Goal: Task Accomplishment & Management: Use online tool/utility

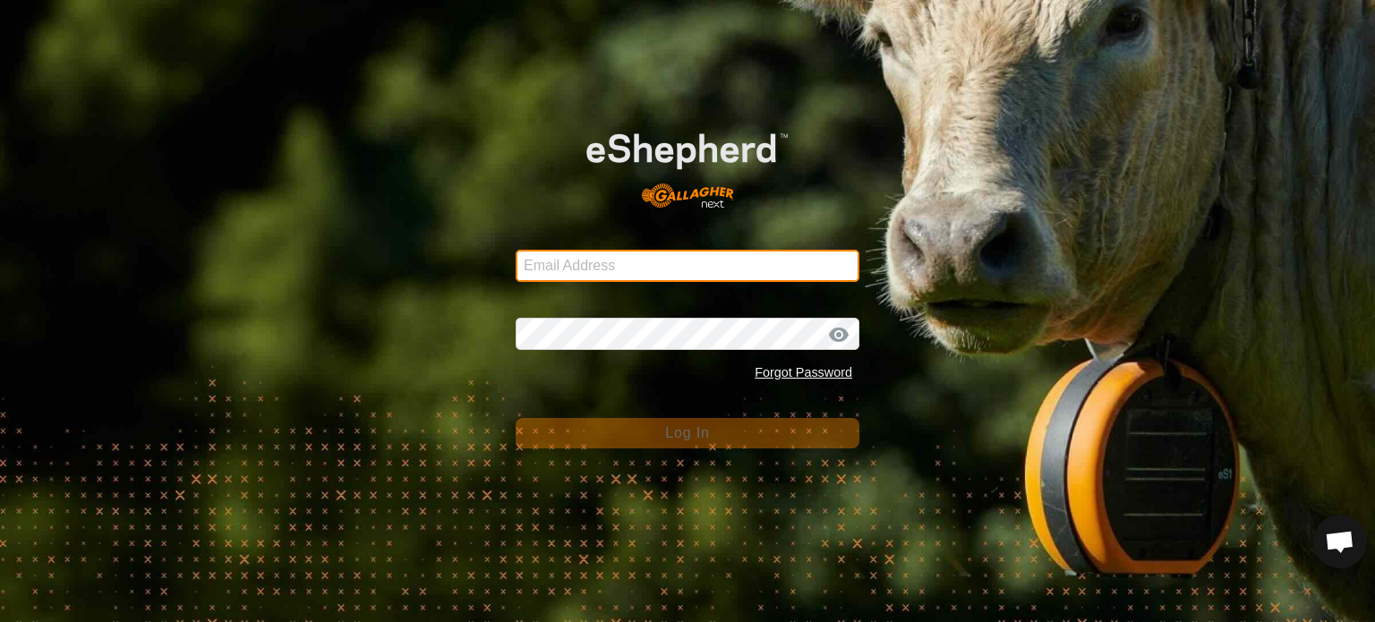
click at [590, 260] on input "Email Address" at bounding box center [688, 266] width 344 height 32
type input "[PERSON_NAME][EMAIL_ADDRESS][DOMAIN_NAME]"
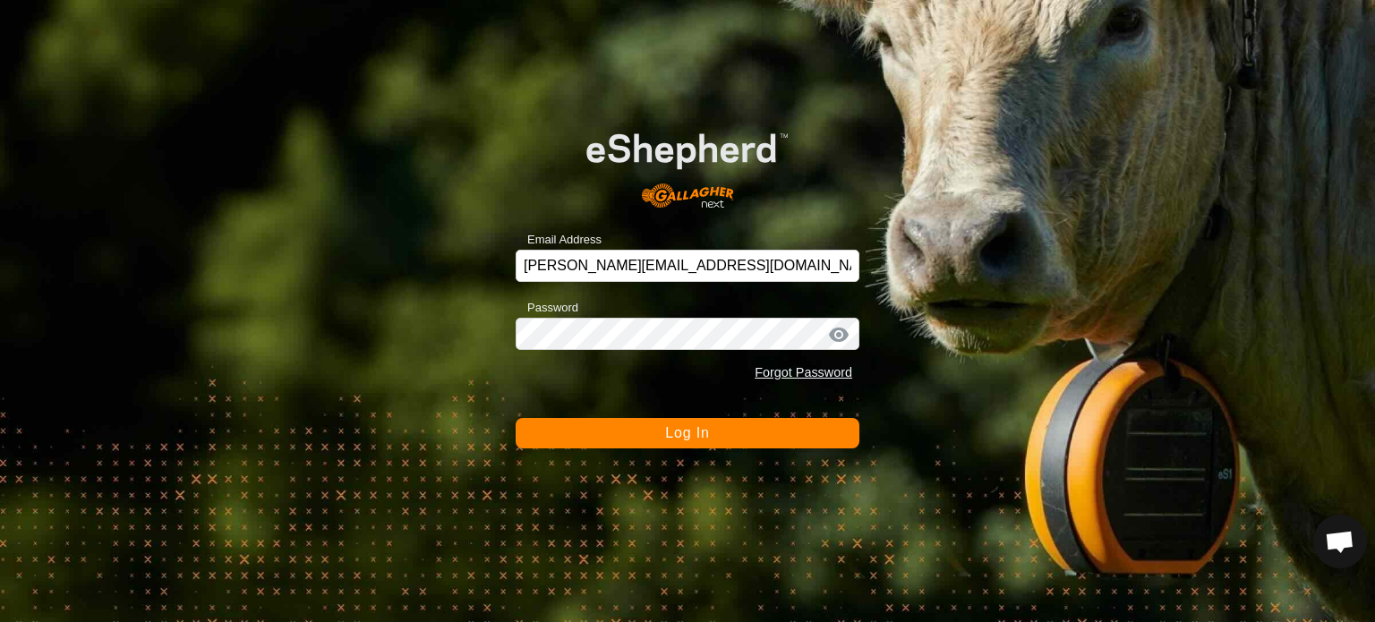
click at [693, 432] on span "Log In" at bounding box center [687, 432] width 44 height 15
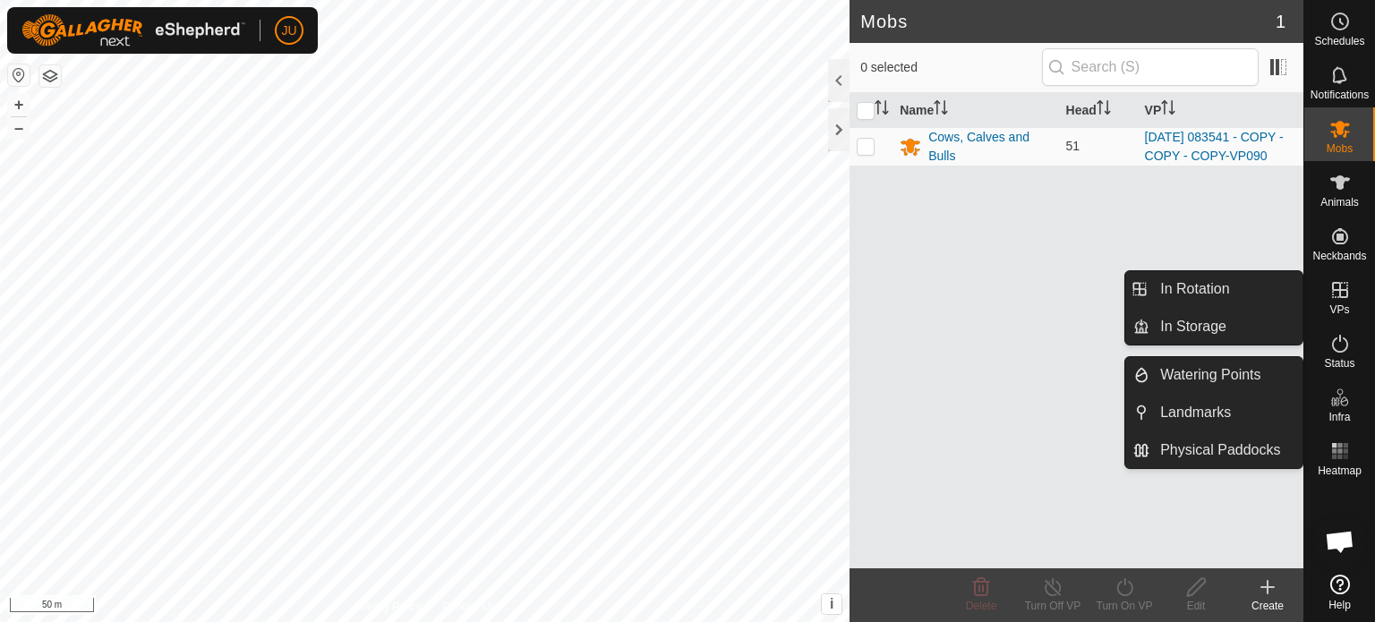
click at [1341, 290] on icon at bounding box center [1340, 290] width 16 height 16
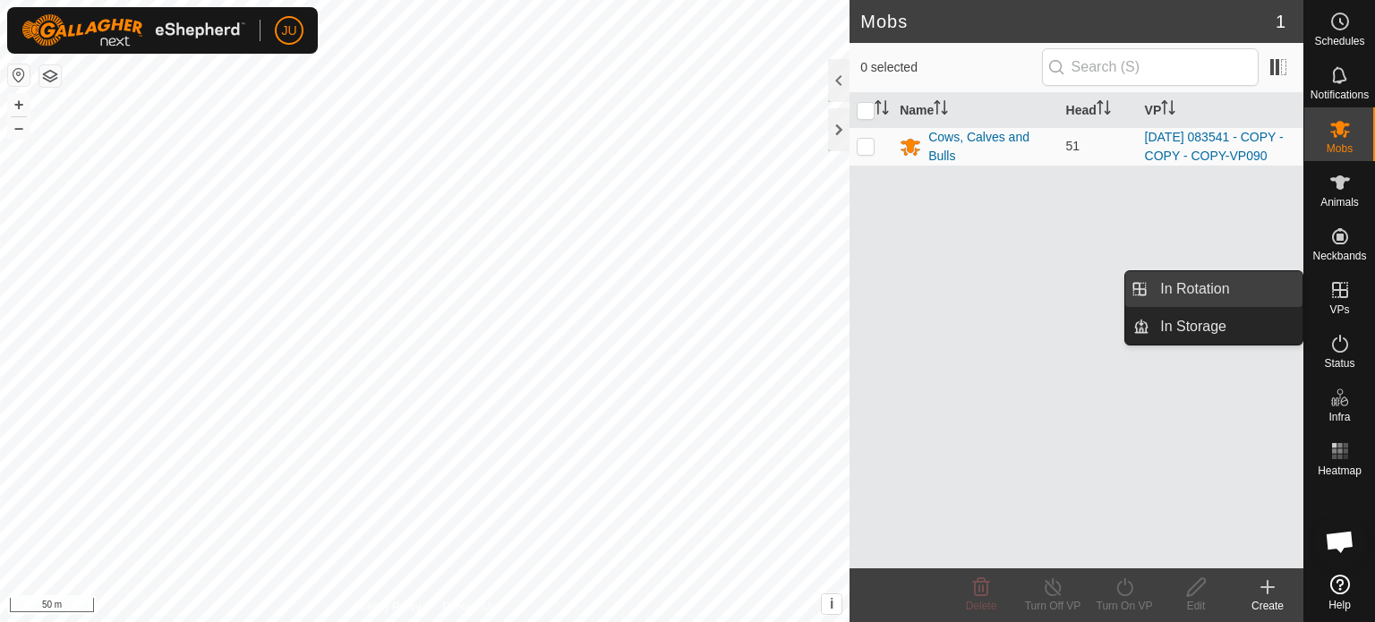
click at [1203, 287] on link "In Rotation" at bounding box center [1225, 289] width 153 height 36
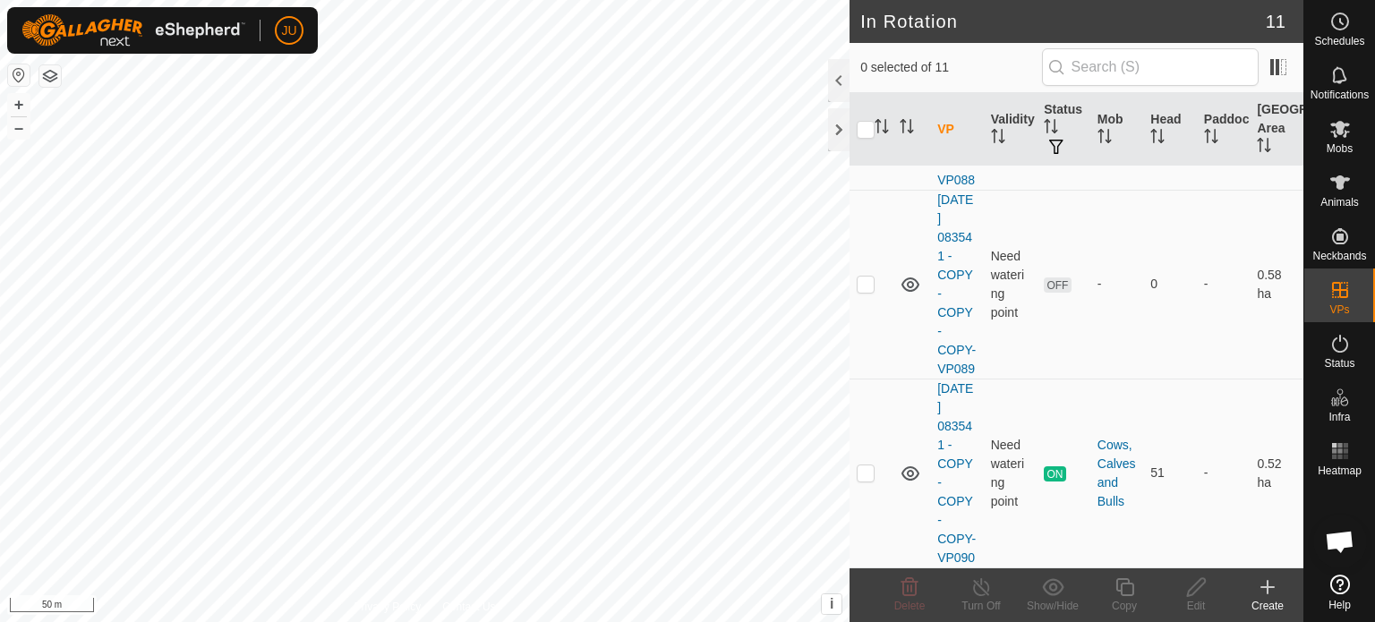
scroll to position [2121, 0]
click at [867, 465] on p-checkbox at bounding box center [866, 472] width 18 height 14
checkbox input "true"
click at [1127, 587] on icon at bounding box center [1124, 586] width 22 height 21
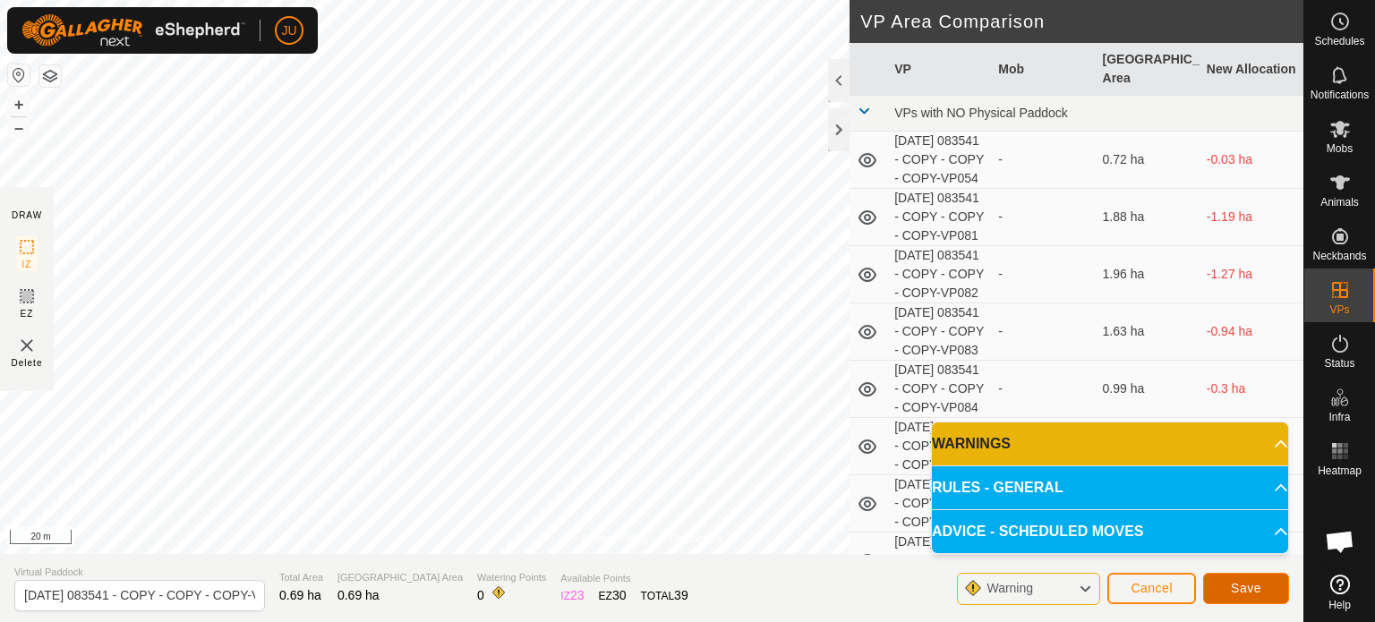
click at [1249, 590] on span "Save" at bounding box center [1246, 588] width 30 height 14
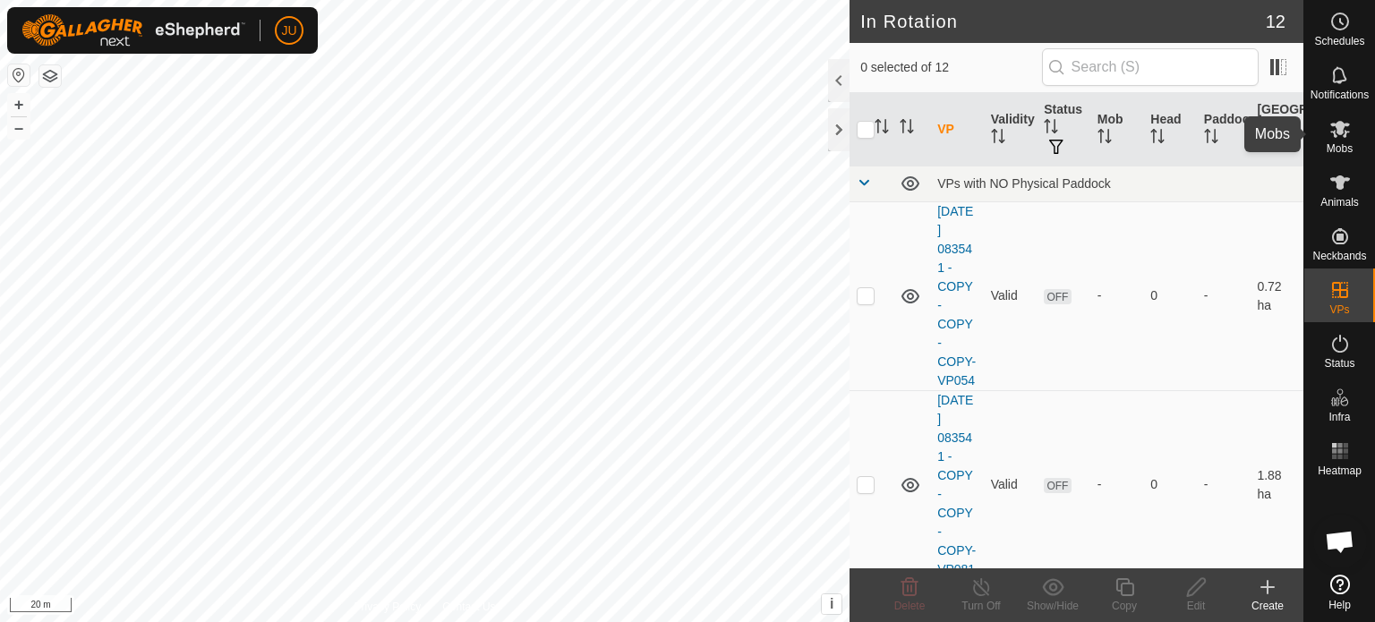
click at [1343, 129] on icon at bounding box center [1339, 128] width 21 height 21
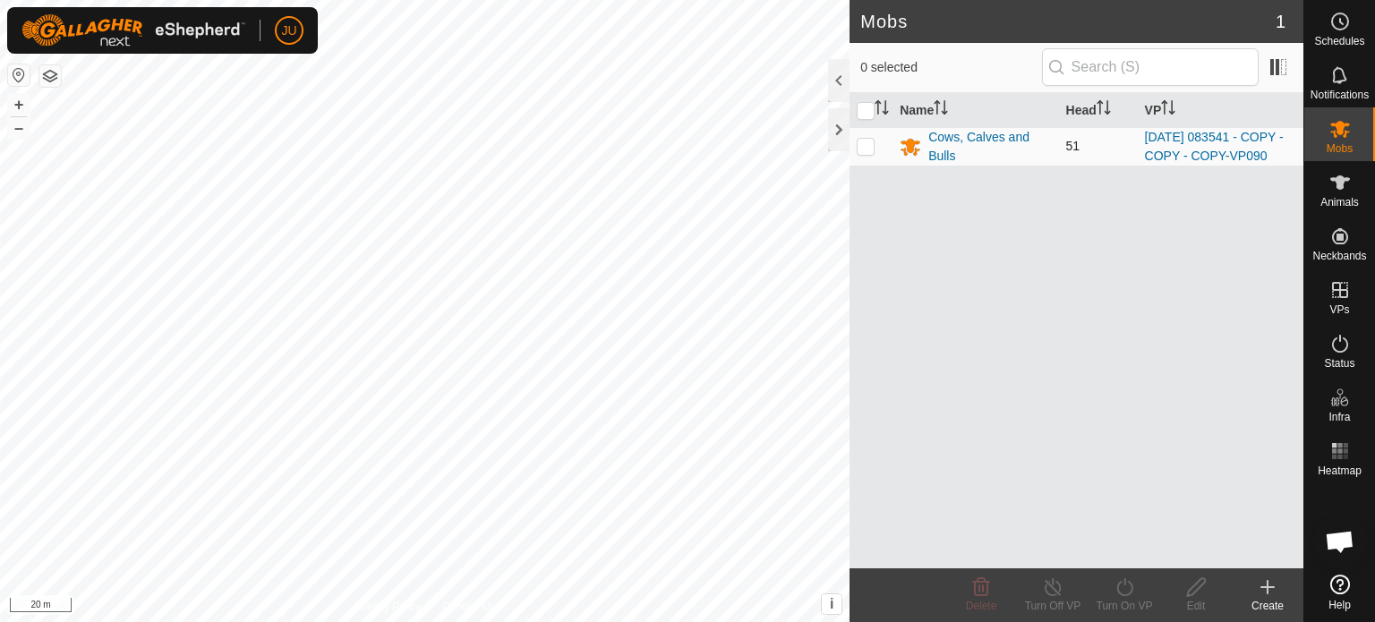
click at [860, 153] on p-checkbox at bounding box center [866, 146] width 18 height 14
checkbox input "true"
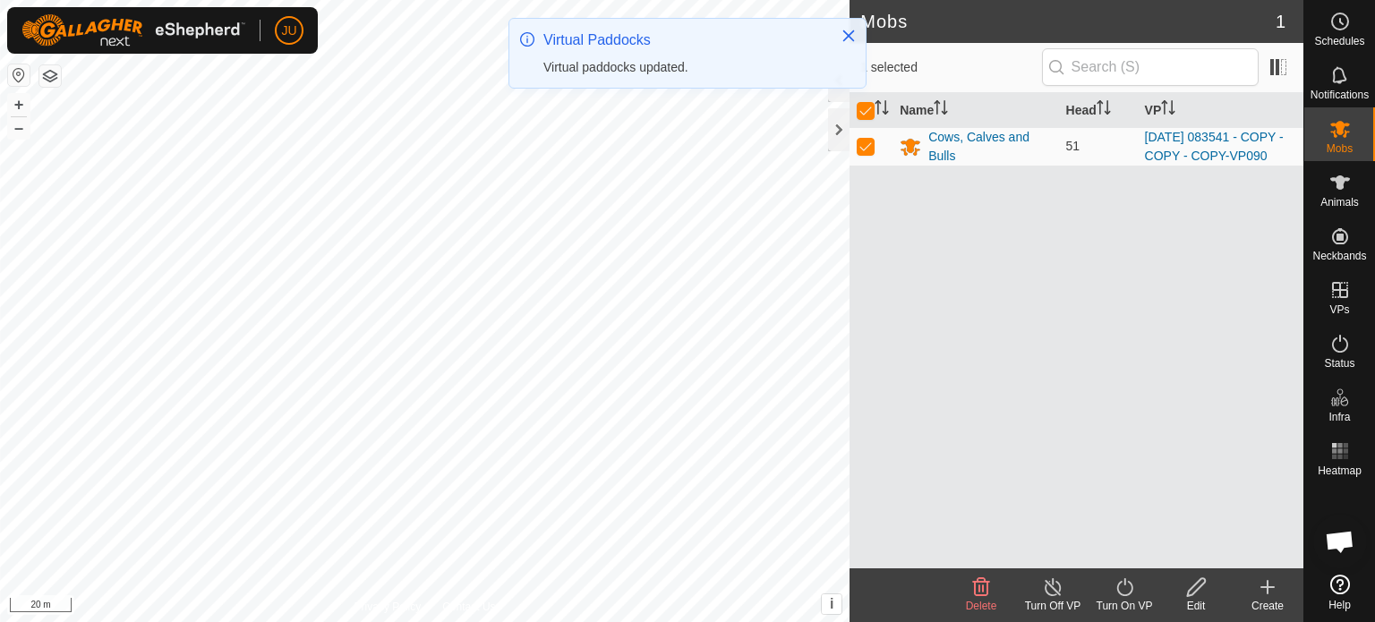
click at [1127, 584] on icon at bounding box center [1124, 586] width 22 height 21
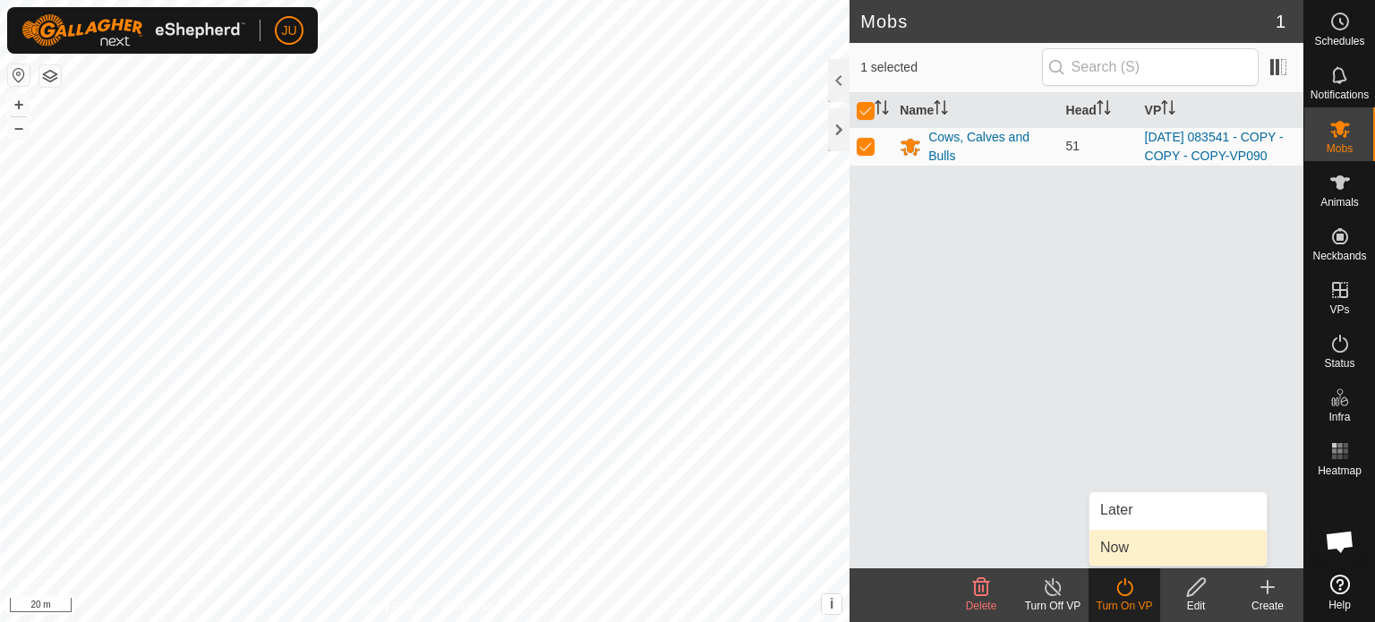
click at [1130, 542] on link "Now" at bounding box center [1177, 548] width 177 height 36
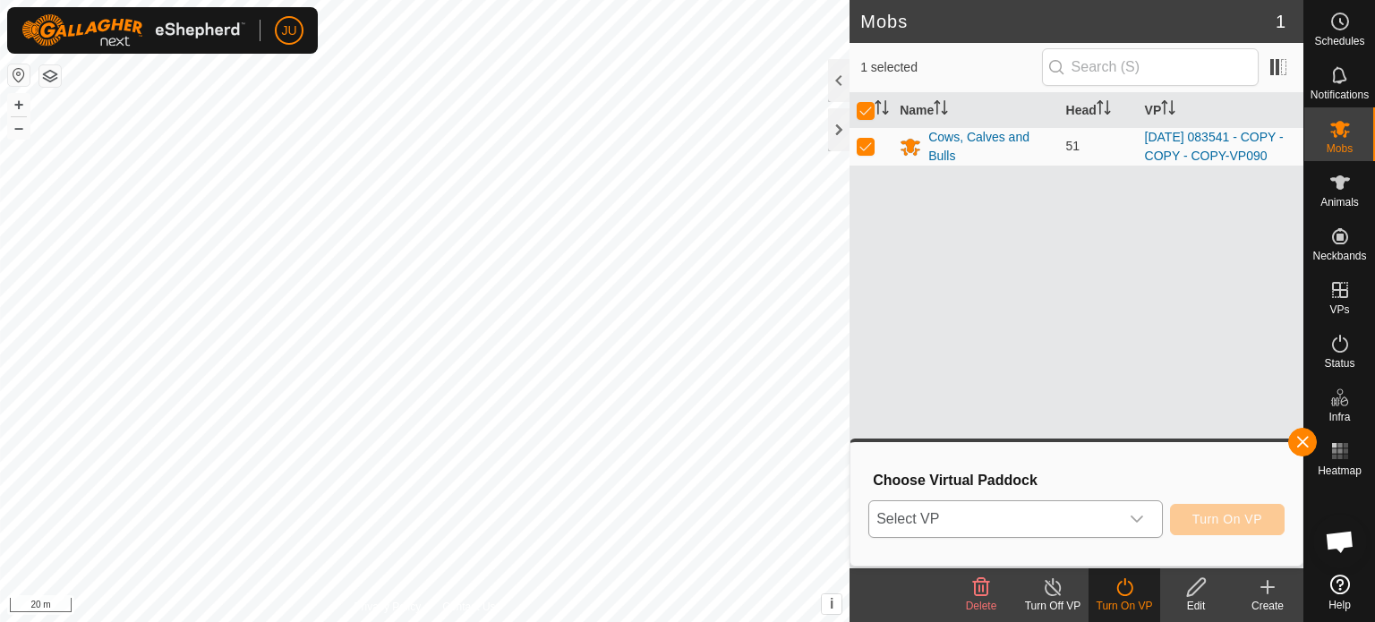
click at [1135, 515] on icon "dropdown trigger" at bounding box center [1136, 519] width 14 height 14
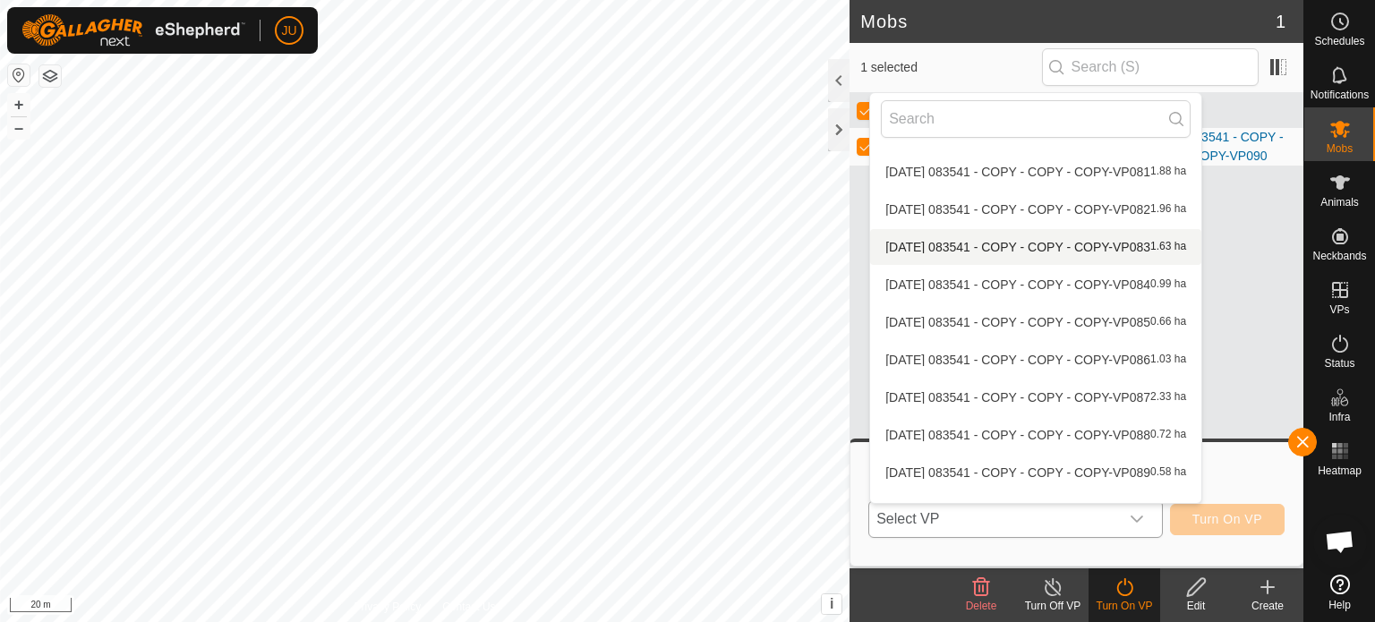
scroll to position [132, 0]
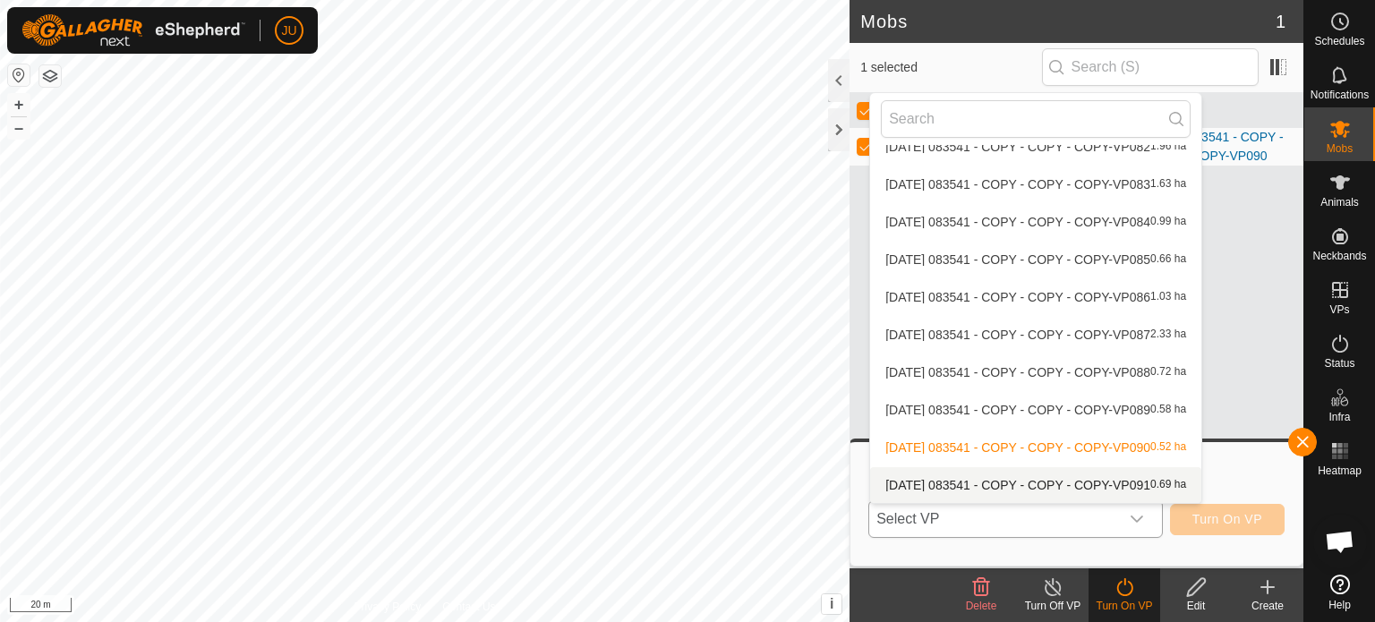
click at [1014, 476] on li "[DATE] 083541 - COPY - COPY - COPY-VP091 0.69 ha" at bounding box center [1035, 485] width 331 height 36
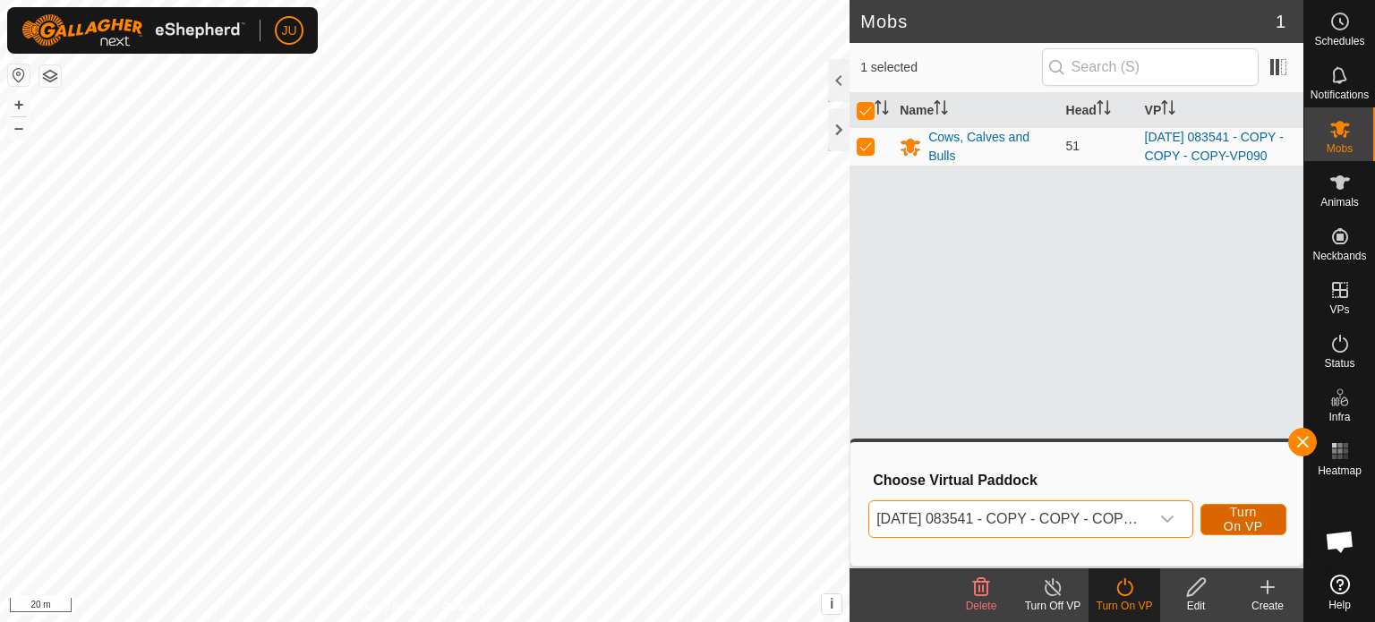
click at [1246, 514] on span "Turn On VP" at bounding box center [1243, 519] width 41 height 29
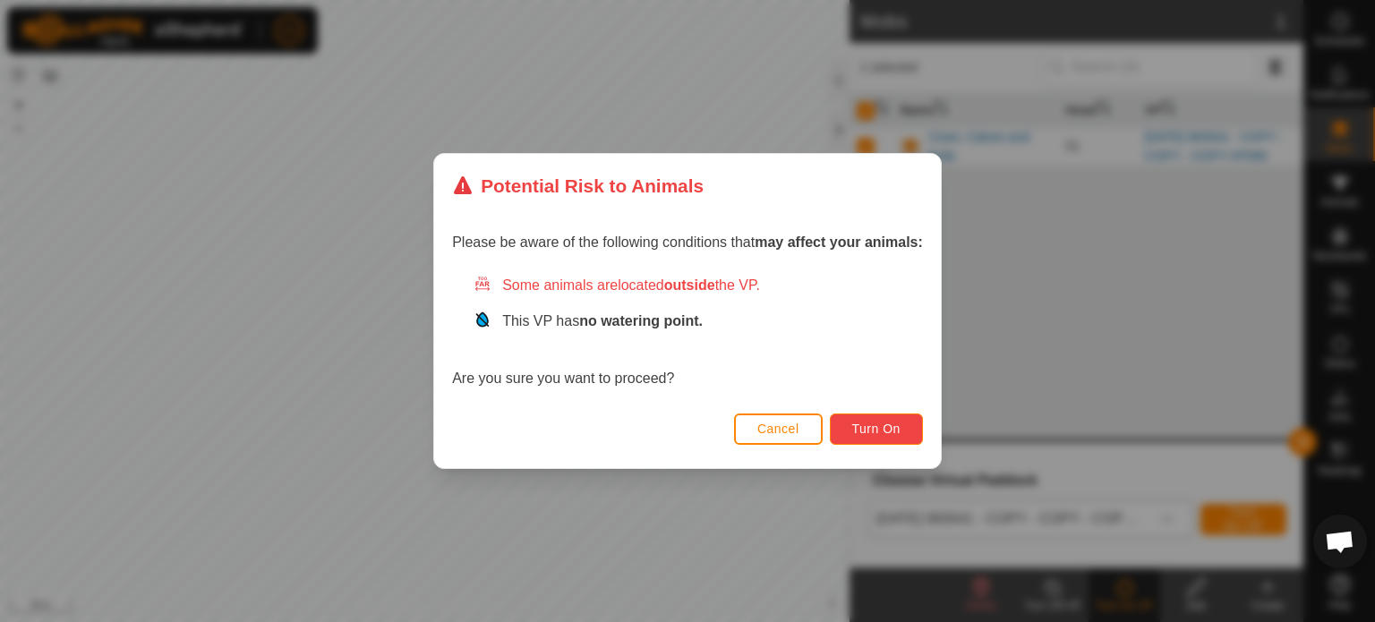
click at [879, 424] on span "Turn On" at bounding box center [876, 429] width 48 height 14
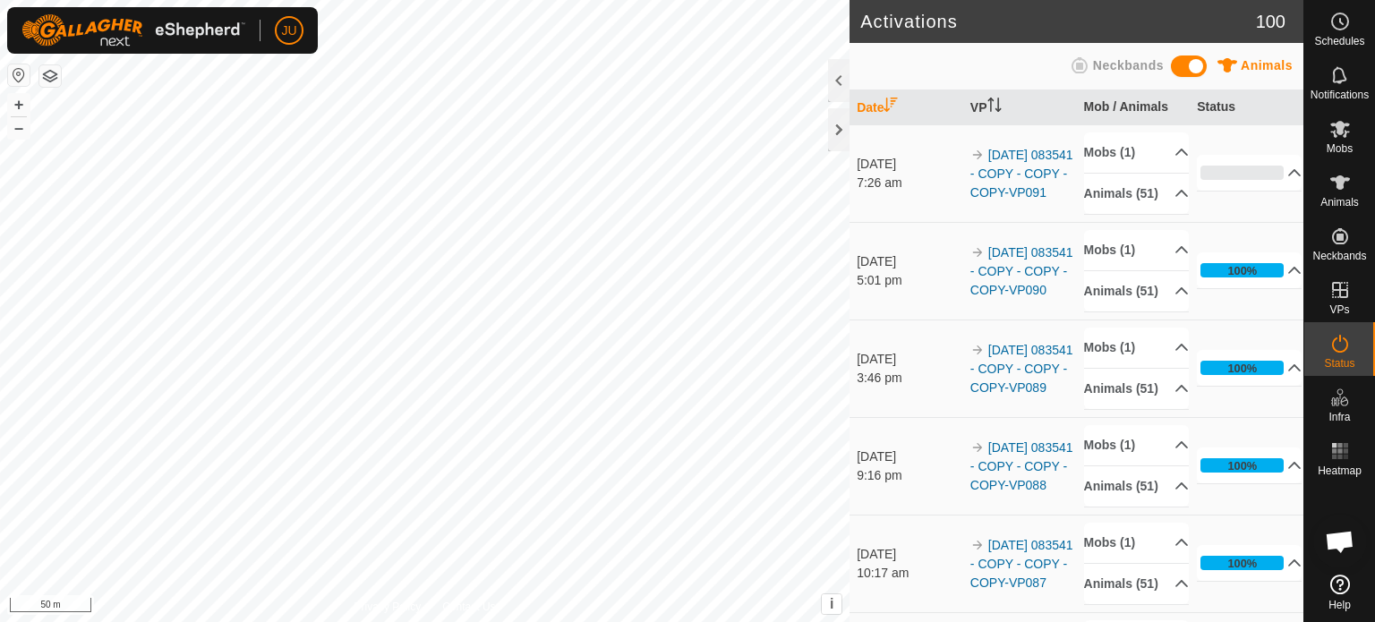
click at [419, 608] on div "Privacy Policy Contact Us Type: Inclusion Zone undefined Animal + – ⇧ i This ap…" at bounding box center [424, 311] width 849 height 622
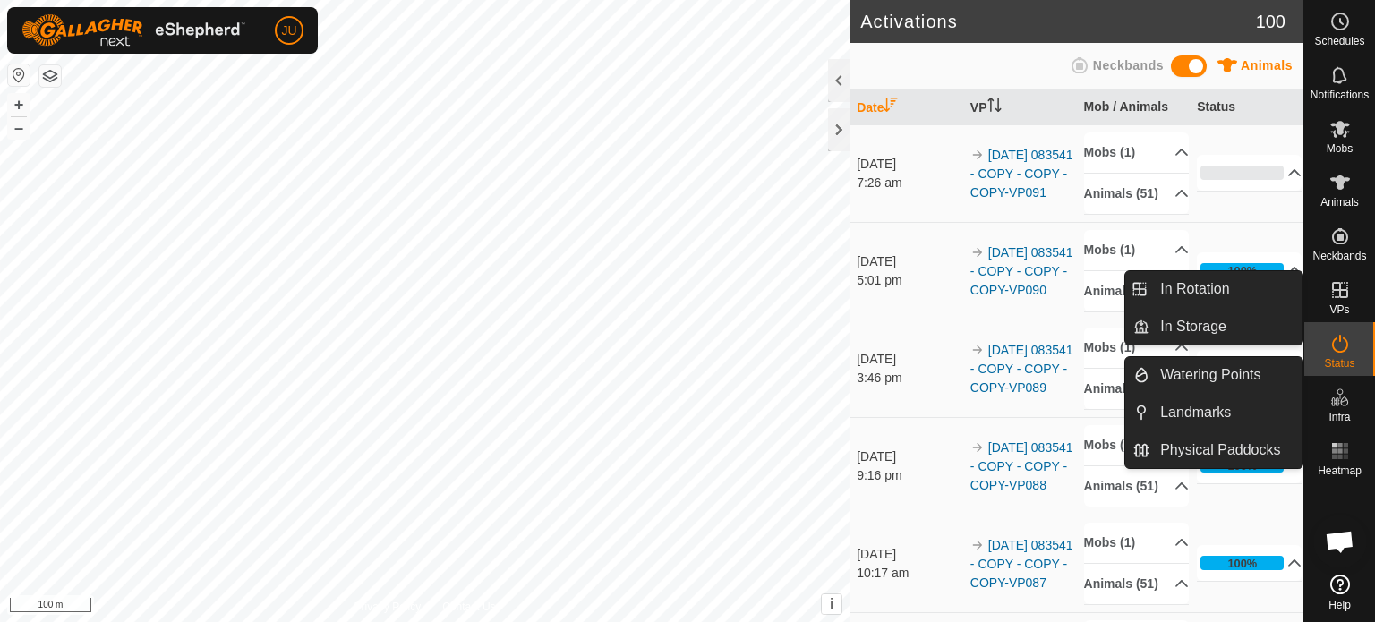
click at [1330, 294] on icon at bounding box center [1339, 289] width 21 height 21
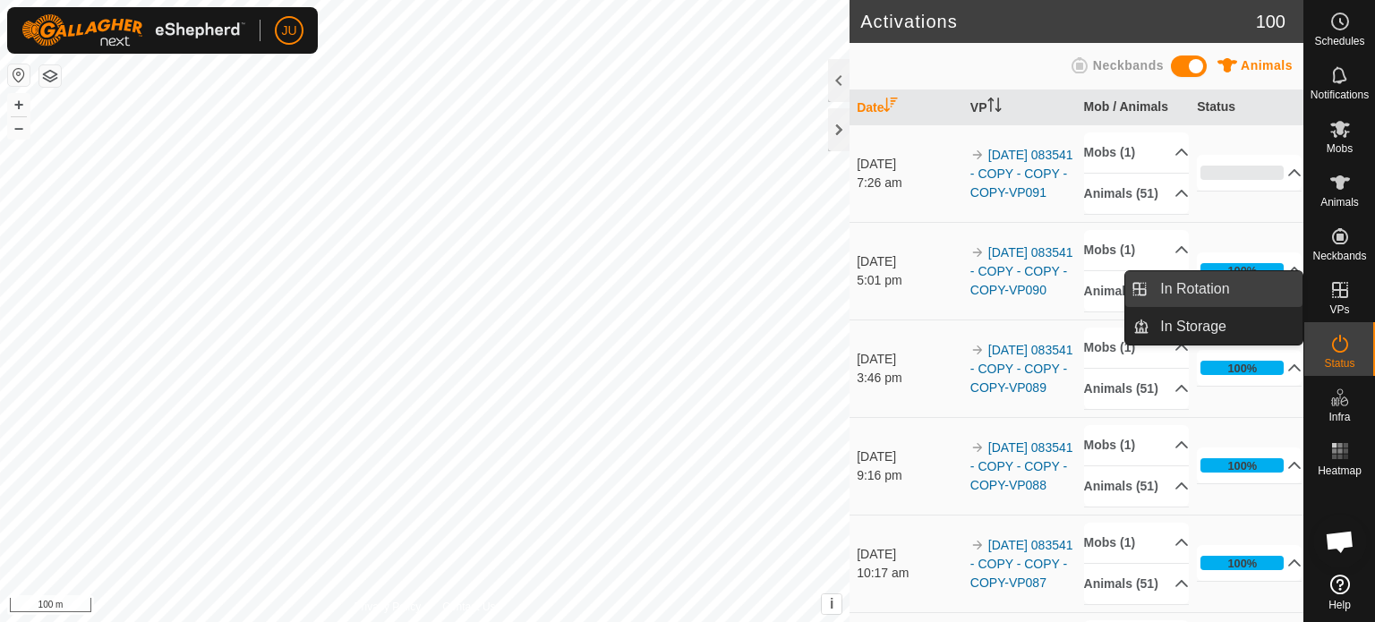
click at [1196, 286] on link "In Rotation" at bounding box center [1225, 289] width 153 height 36
